Goal: Contribute content: Add original content to the website for others to see

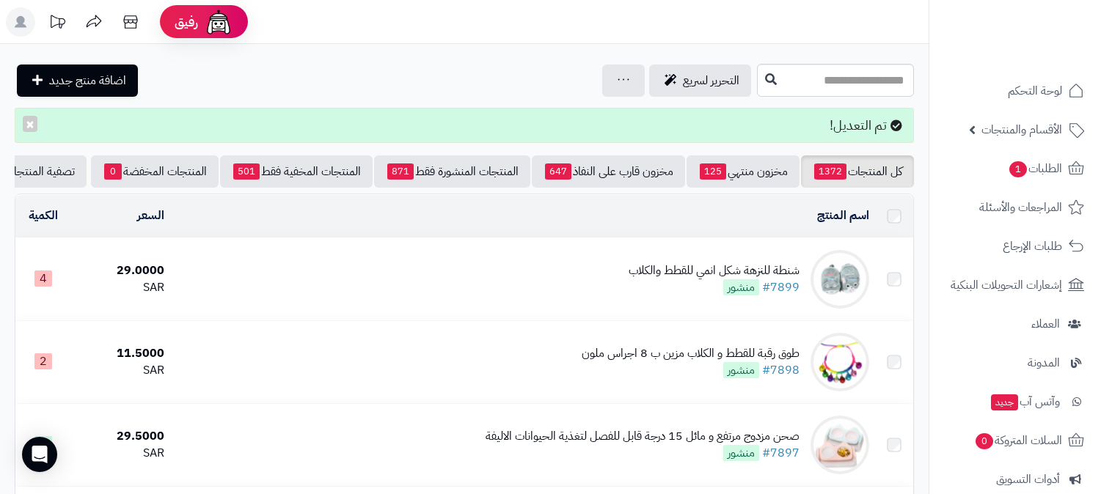
scroll to position [81, 0]
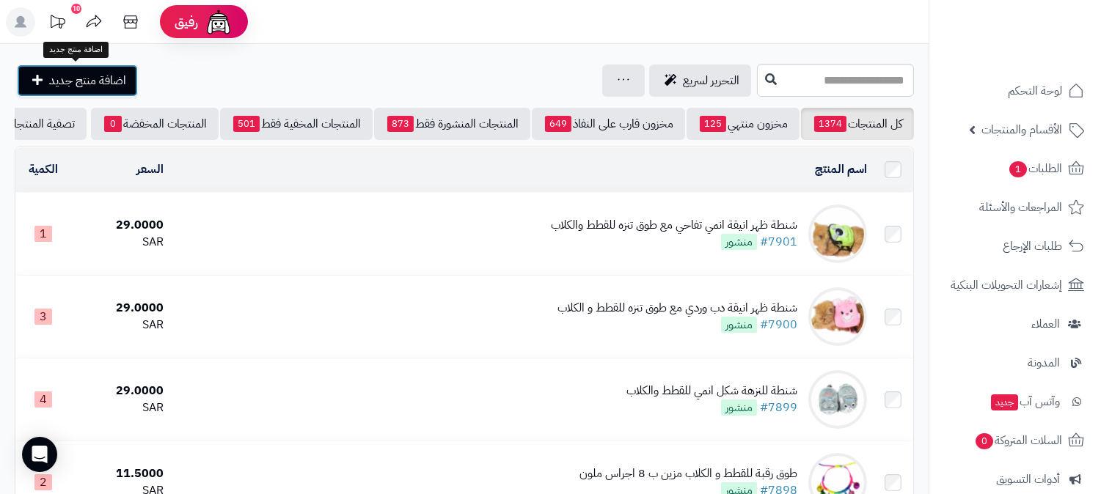
click at [73, 85] on span "اضافة منتج جديد" at bounding box center [87, 81] width 77 height 18
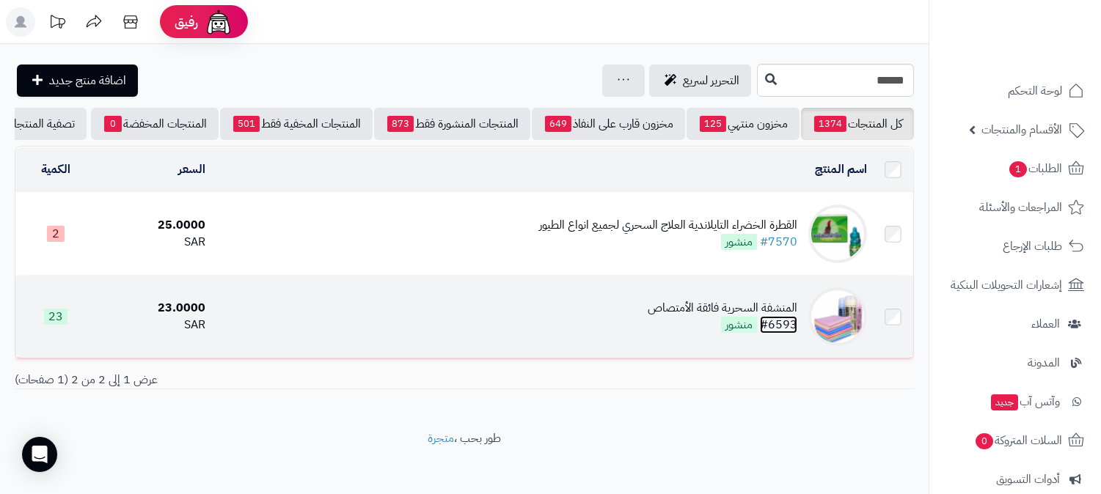
click at [786, 332] on link "#6593" at bounding box center [778, 325] width 37 height 18
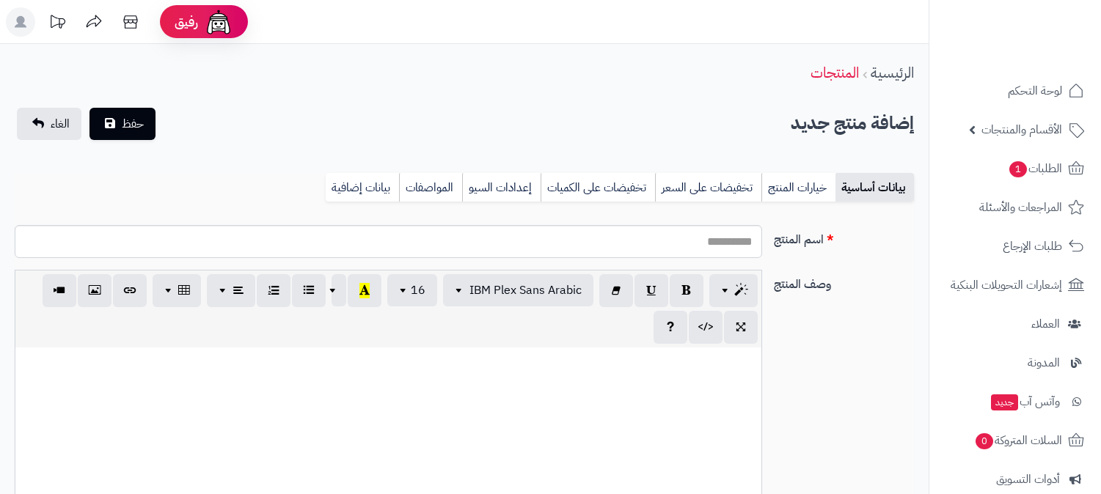
select select
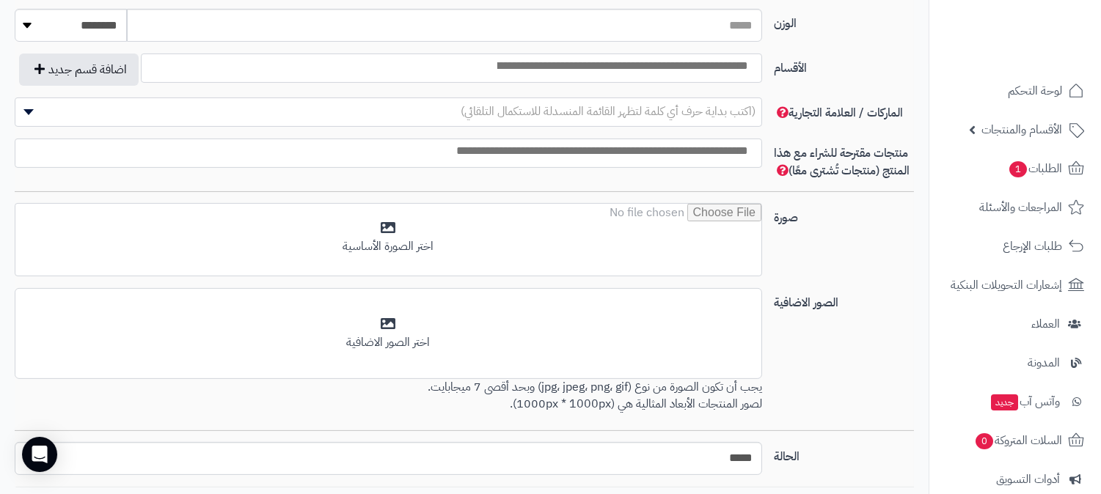
scroll to position [896, 0]
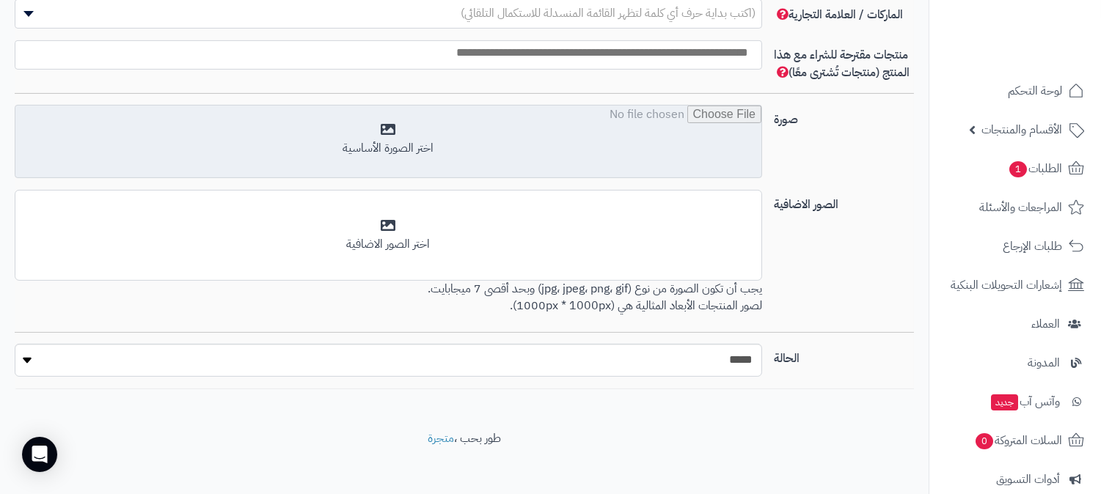
click at [463, 126] on input "file" at bounding box center [388, 142] width 746 height 73
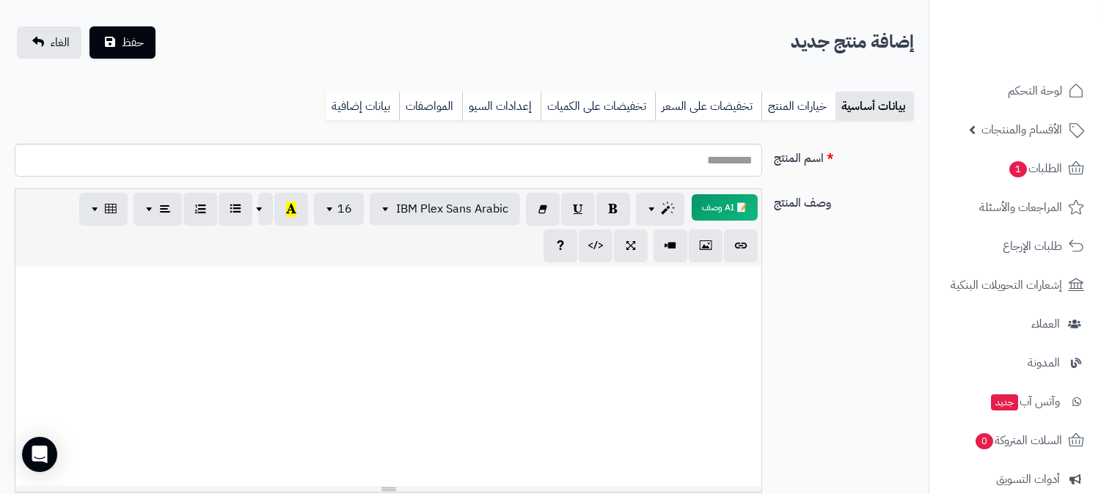
scroll to position [163, 0]
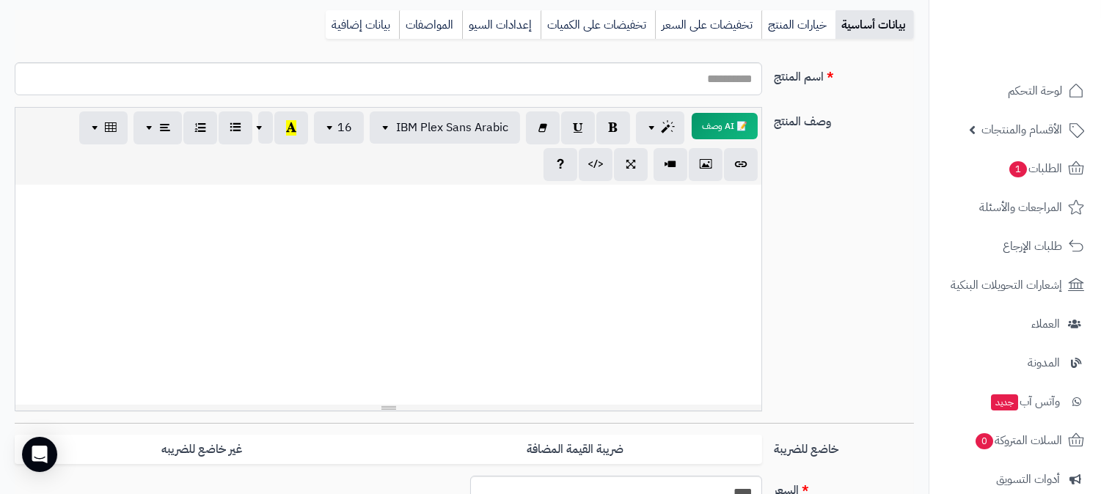
click at [714, 200] on p at bounding box center [388, 200] width 731 height 17
drag, startPoint x: 714, startPoint y: 200, endPoint x: 737, endPoint y: 215, distance: 27.7
click at [737, 215] on div at bounding box center [388, 295] width 746 height 220
paste div
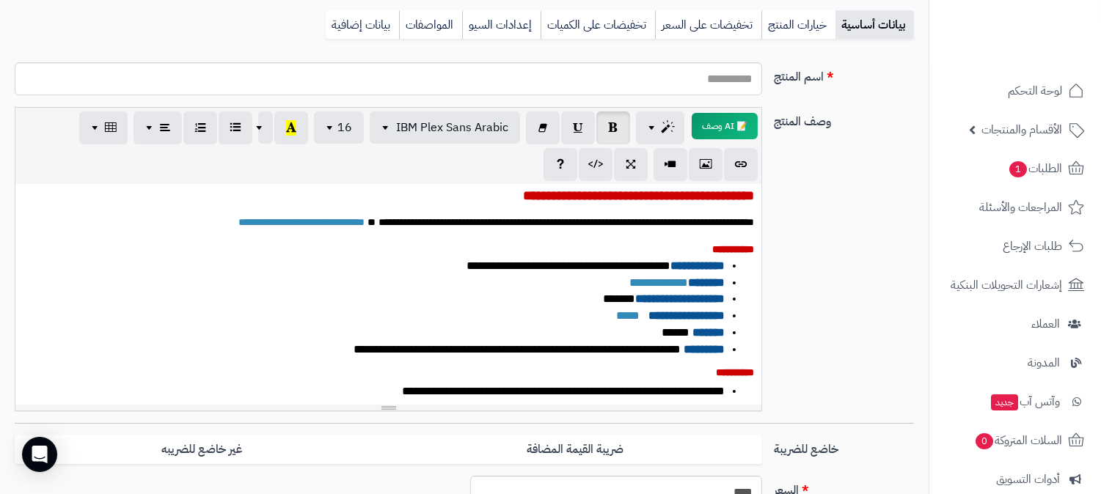
scroll to position [0, 0]
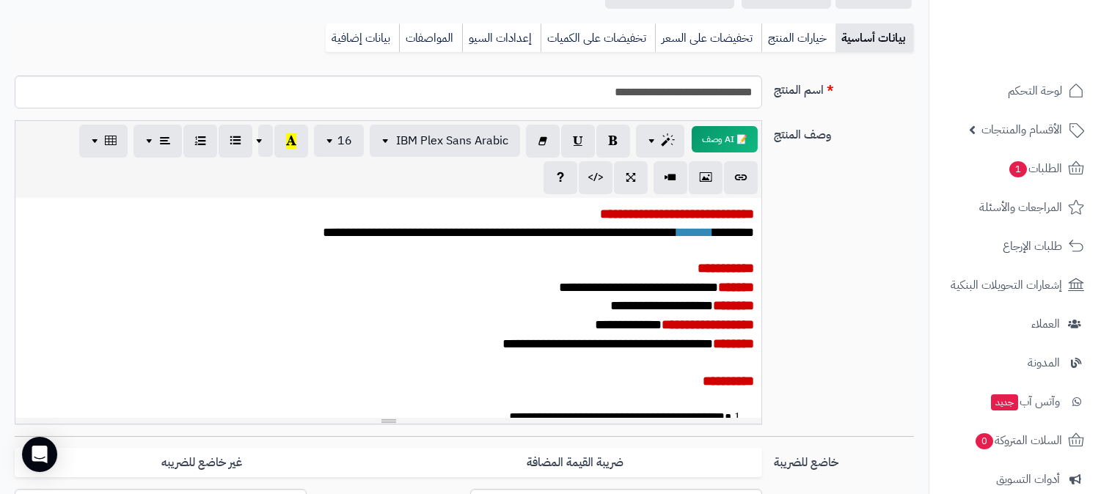
scroll to position [81, 0]
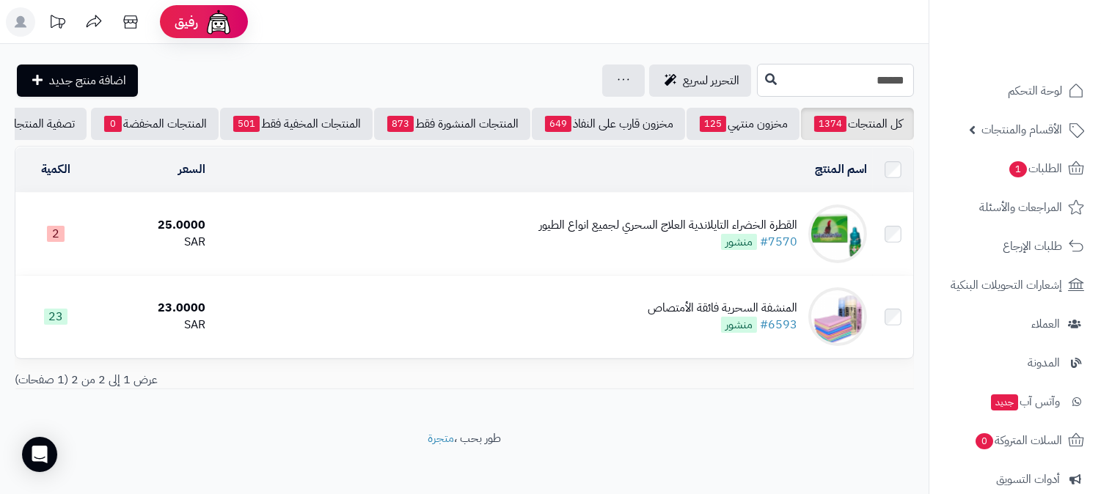
click at [896, 82] on input "******" at bounding box center [835, 80] width 157 height 33
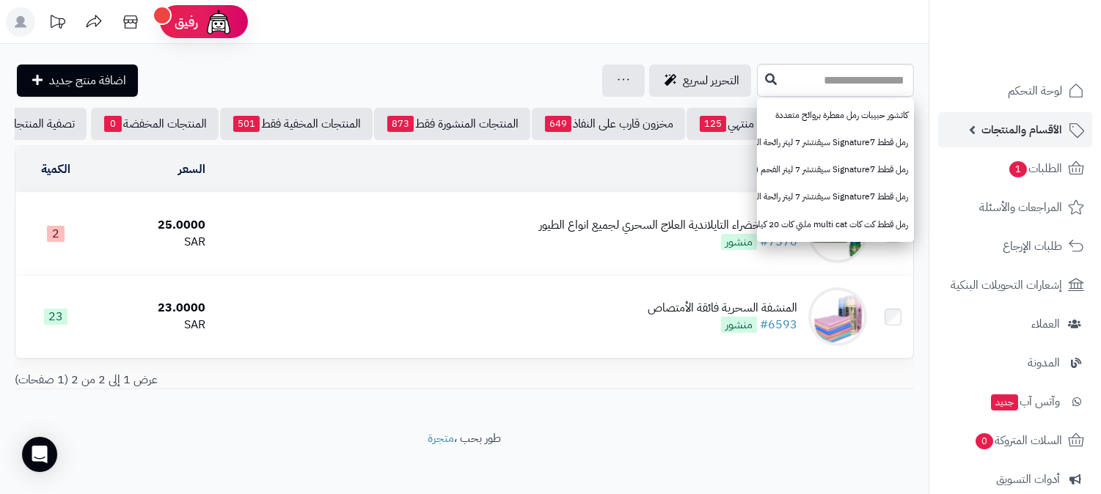
click at [1035, 132] on span "الأقسام والمنتجات" at bounding box center [1021, 130] width 81 height 21
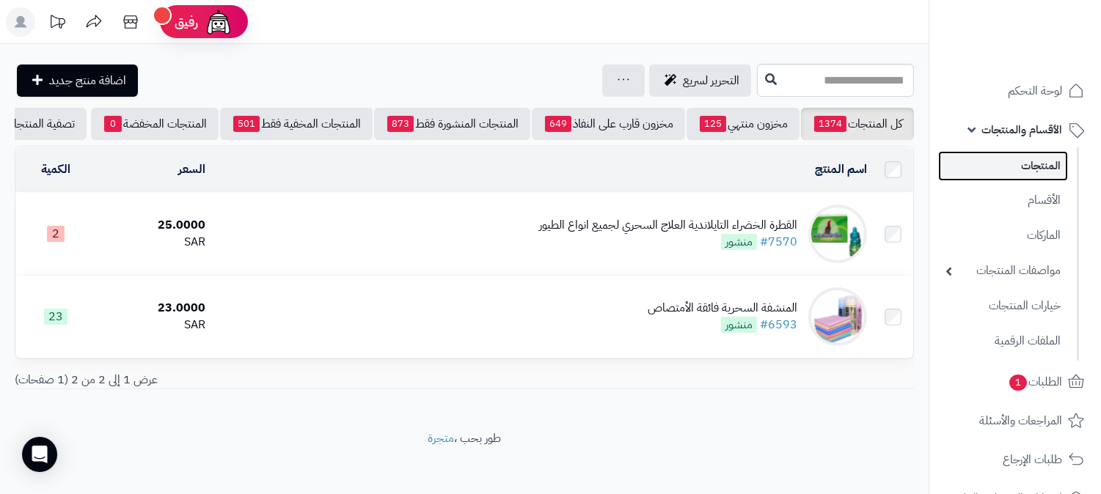
click at [1049, 158] on link "المنتجات" at bounding box center [1003, 166] width 130 height 30
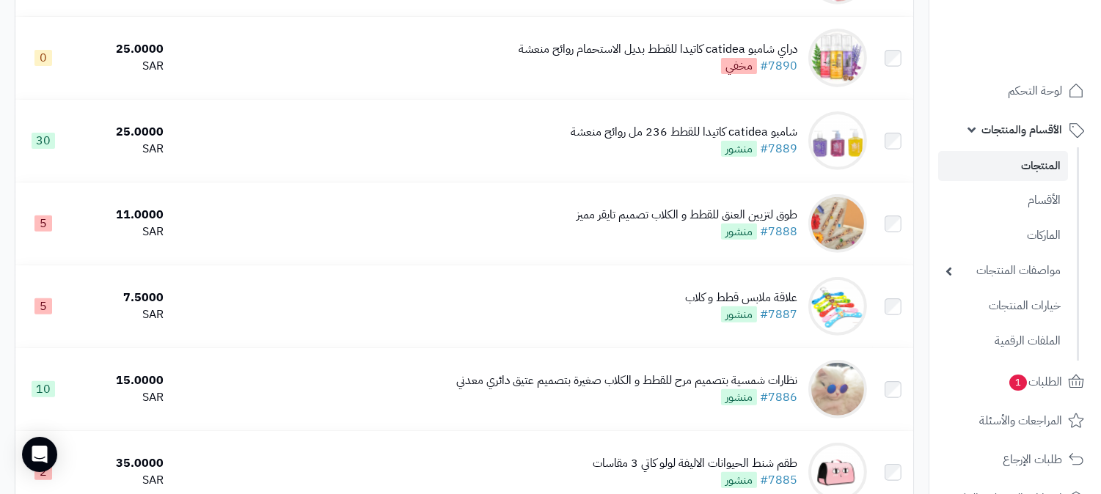
scroll to position [1059, 0]
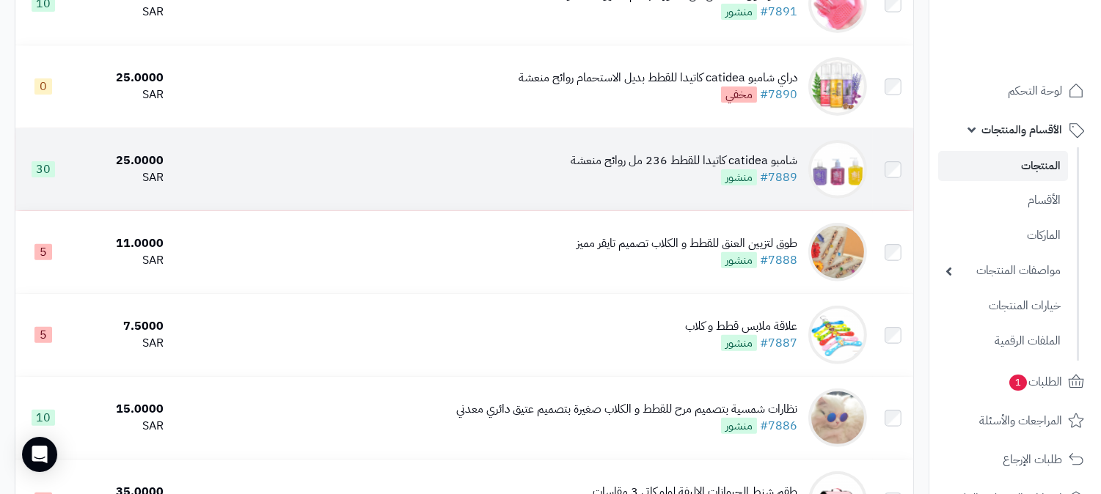
click at [774, 169] on div "شامبو catidea كاتيدا للقطط 236 مل روائح منعشة" at bounding box center [684, 161] width 227 height 17
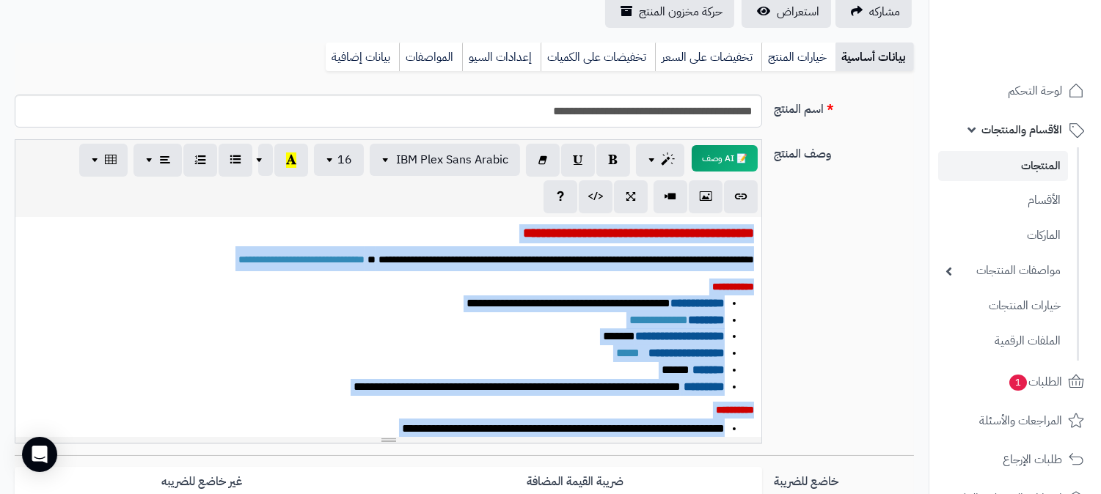
drag, startPoint x: 400, startPoint y: 412, endPoint x: 805, endPoint y: 157, distance: 478.5
click at [805, 157] on div "**********" at bounding box center [464, 297] width 911 height 316
copy div "**********"
